Goal: Task Accomplishment & Management: Use online tool/utility

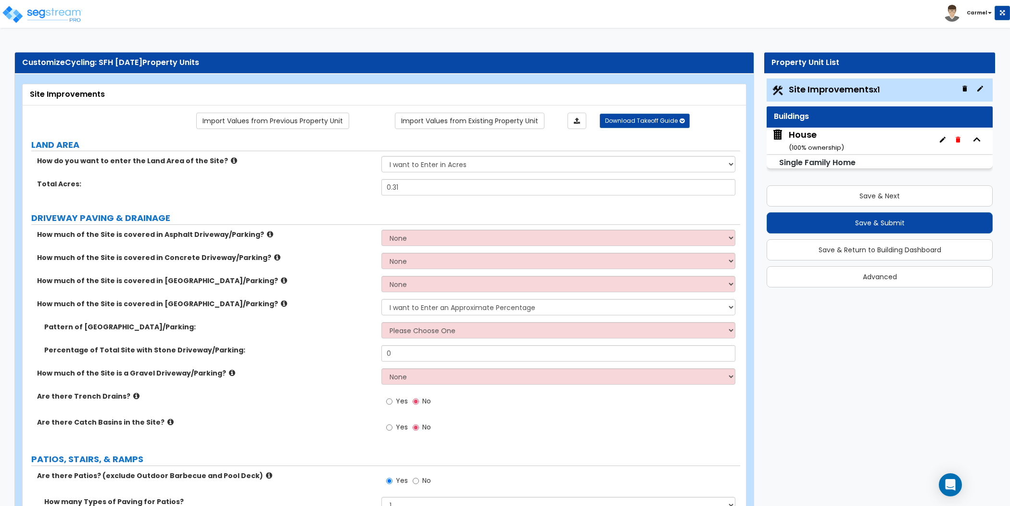
select select "1"
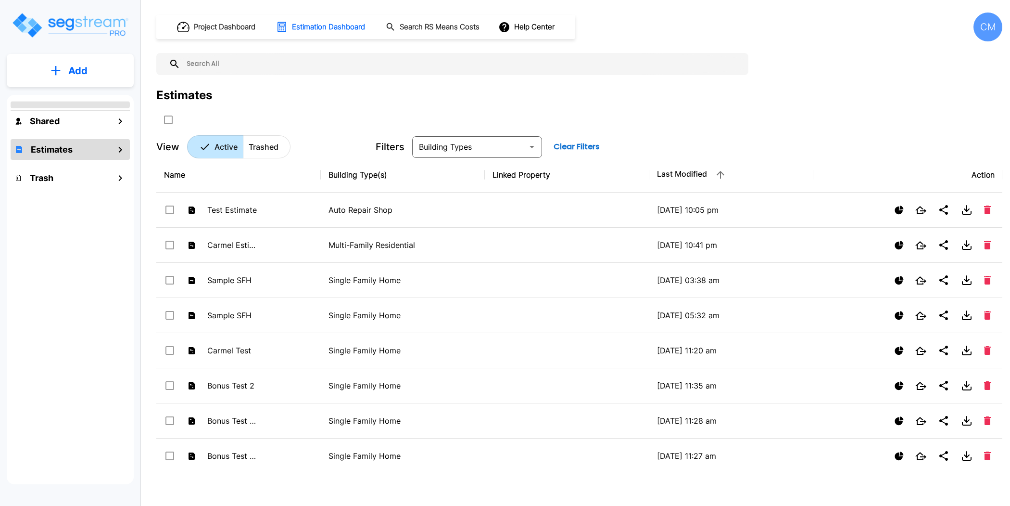
click at [998, 21] on div "CM" at bounding box center [988, 27] width 29 height 29
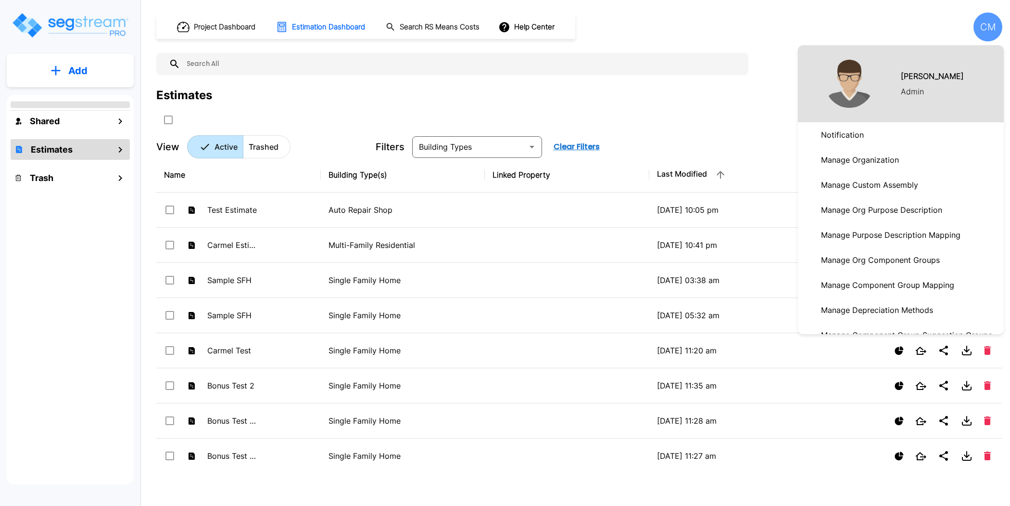
click at [924, 160] on link "Manage Organization" at bounding box center [901, 159] width 206 height 25
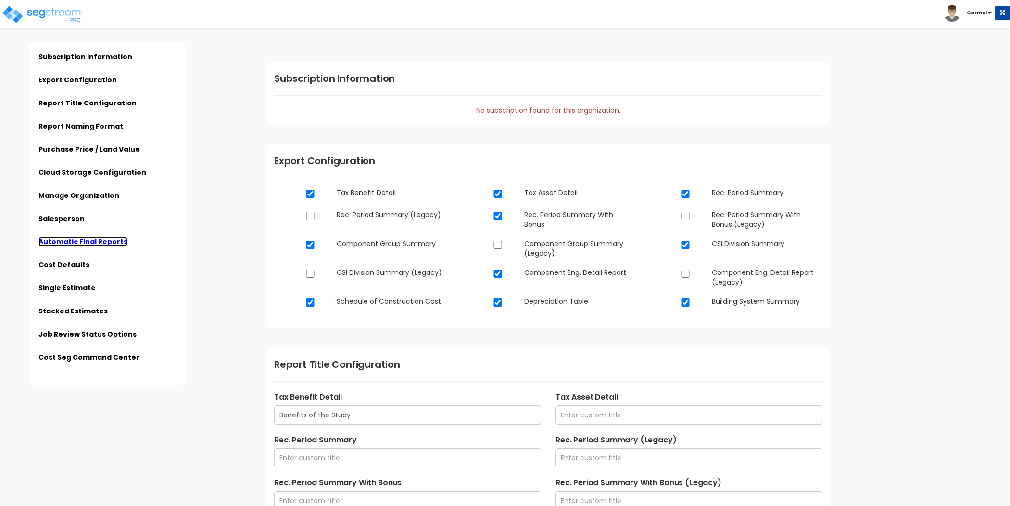
click at [68, 244] on link "Automatic Final Reports" at bounding box center [82, 242] width 89 height 10
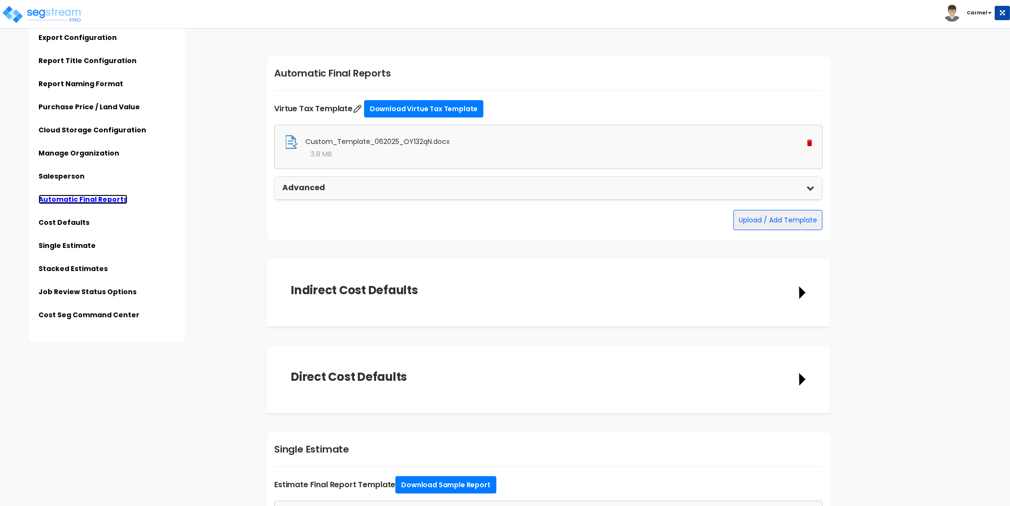
scroll to position [2292, 0]
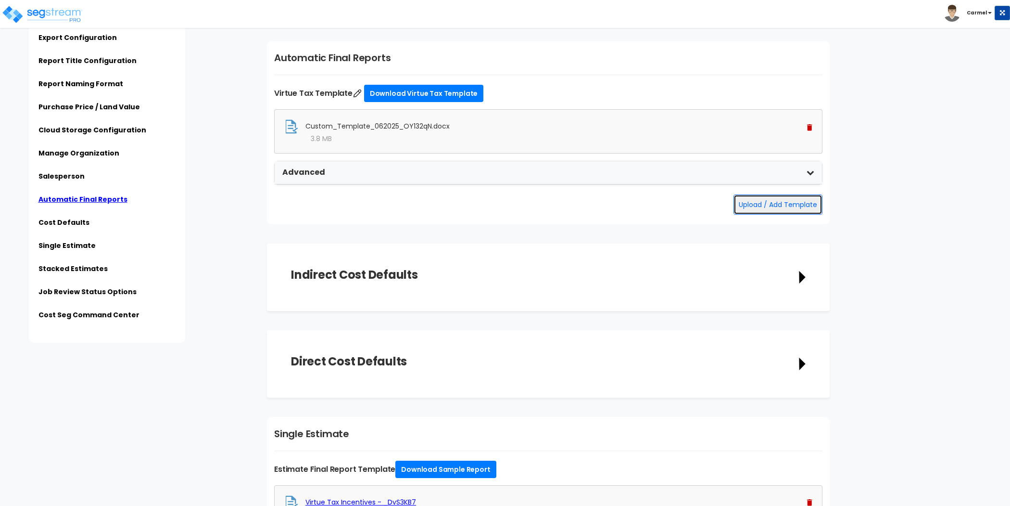
click at [783, 203] on button "Upload / Add Template" at bounding box center [778, 204] width 89 height 20
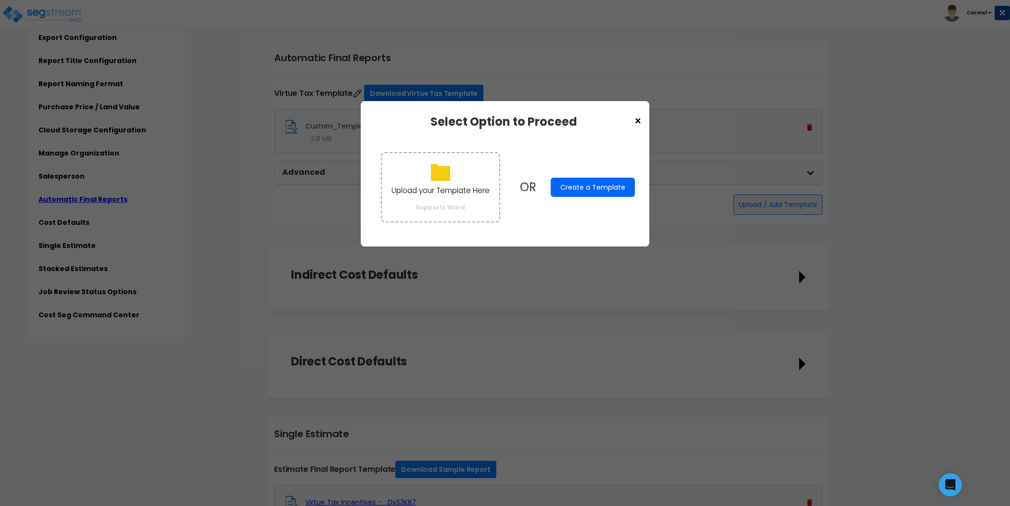
click at [624, 192] on button "Create a Template" at bounding box center [593, 187] width 84 height 19
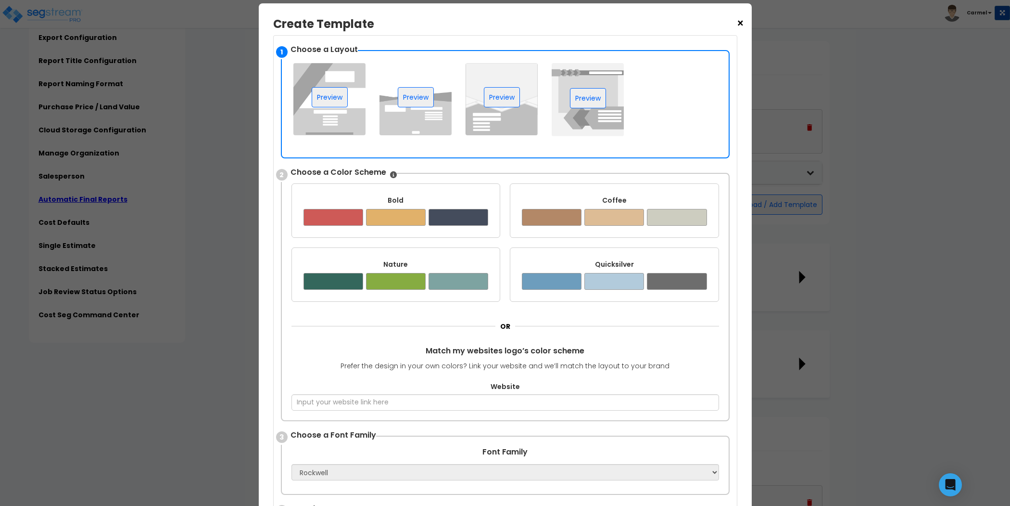
scroll to position [245, 0]
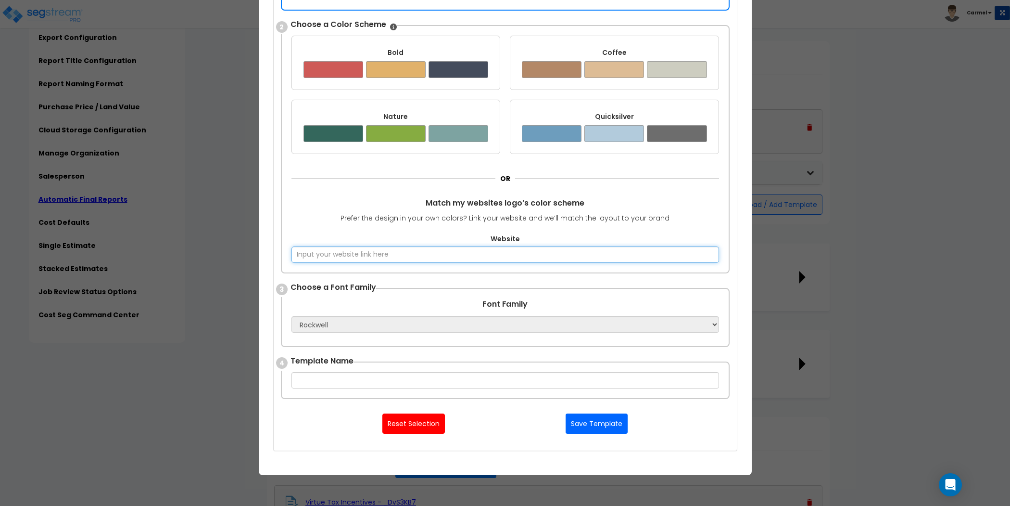
click at [530, 258] on input "Website" at bounding box center [506, 254] width 428 height 16
type input "2"
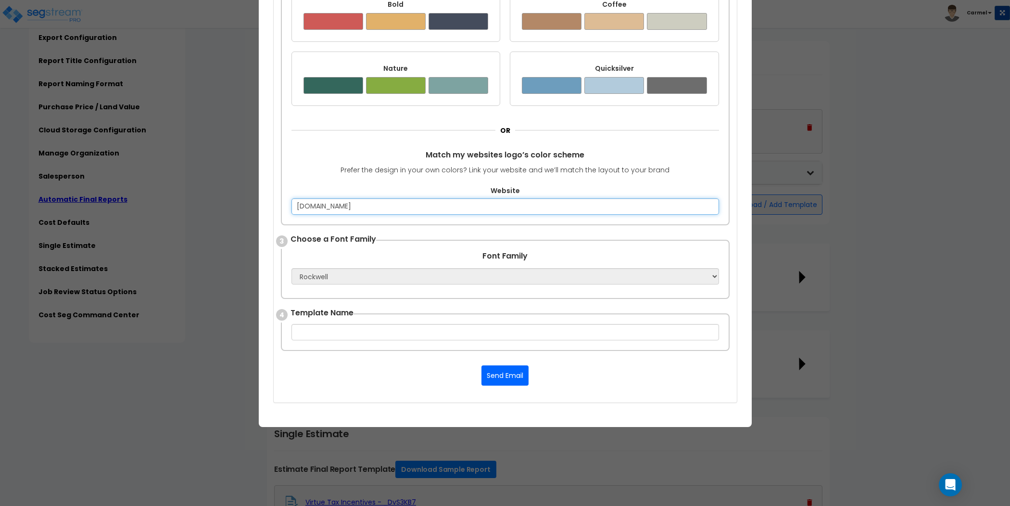
scroll to position [283, 0]
type input "segstream.com"
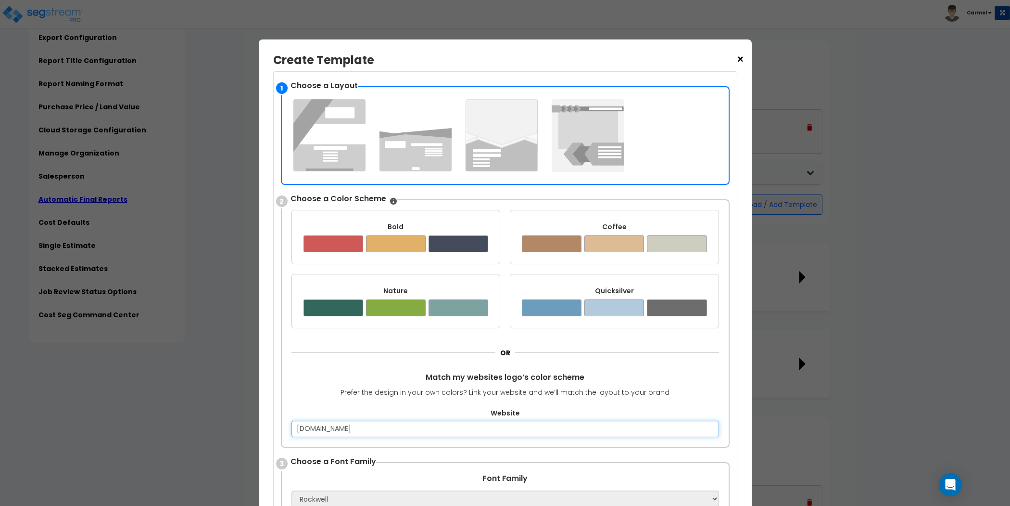
scroll to position [9, 0]
